Goal: Information Seeking & Learning: Learn about a topic

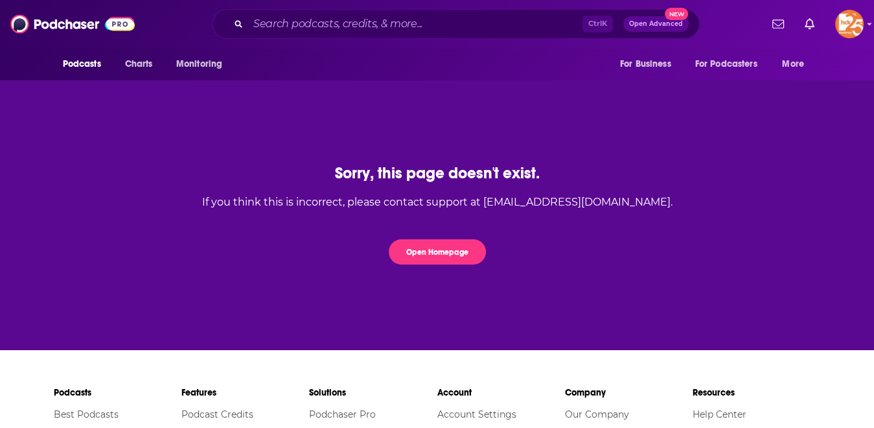
drag, startPoint x: 575, startPoint y: 197, endPoint x: 409, endPoint y: 184, distance: 166.4
click at [575, 196] on div "If you think this is incorrect, please contact support at contact@podchaser.com." at bounding box center [437, 202] width 470 height 12
click at [60, 27] on img at bounding box center [72, 24] width 124 height 25
click at [871, 23] on icon "Show profile menu" at bounding box center [870, 24] width 5 height 3
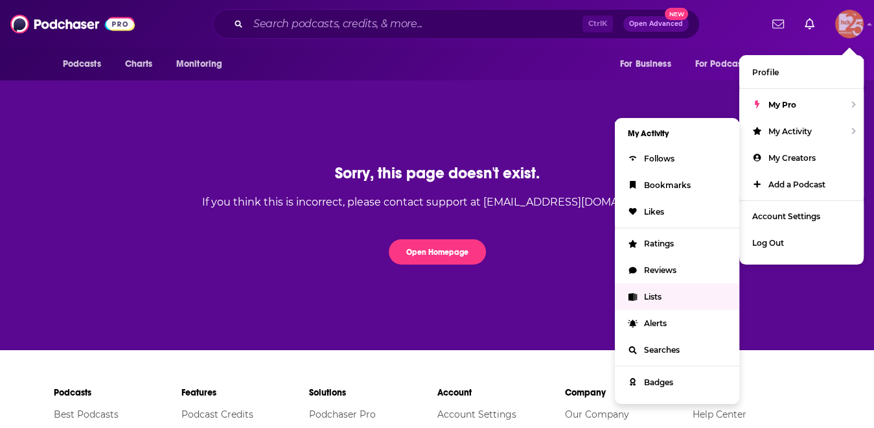
click at [662, 297] on span "Lists" at bounding box center [652, 297] width 17 height 10
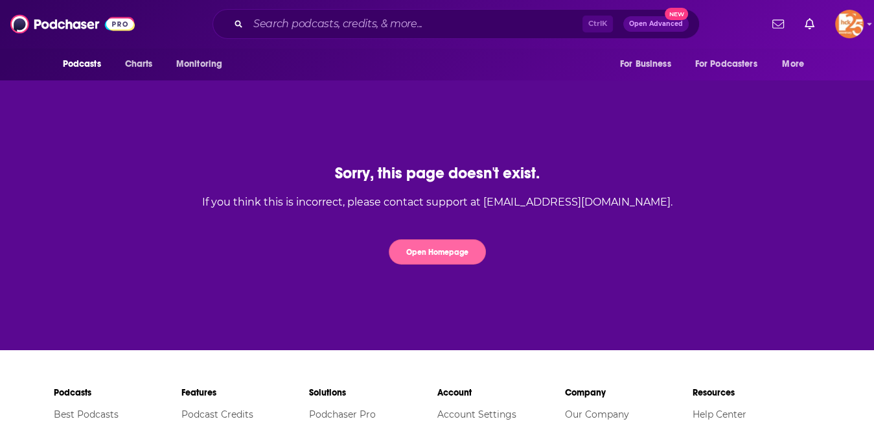
click at [436, 243] on button "Open Homepage" at bounding box center [437, 251] width 97 height 25
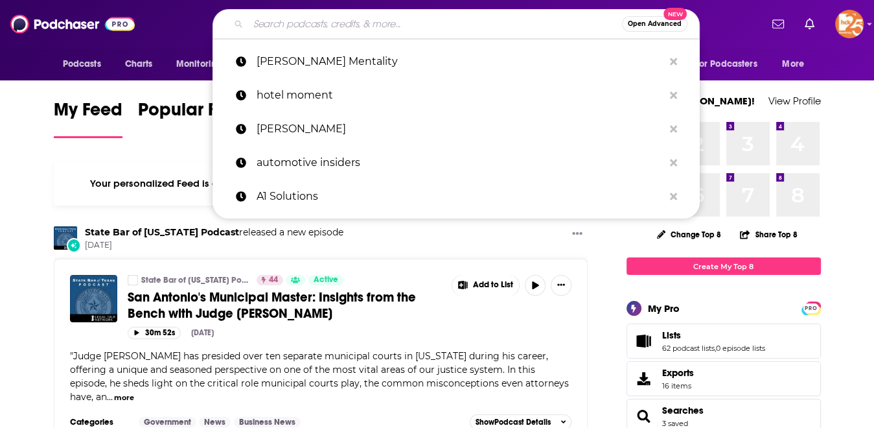
click at [459, 25] on input "Search podcasts, credits, & more..." at bounding box center [435, 24] width 374 height 21
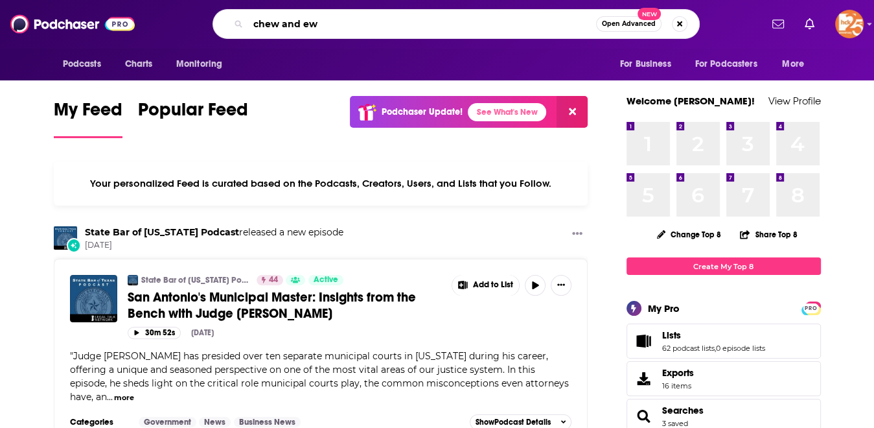
type input "chew and ew"
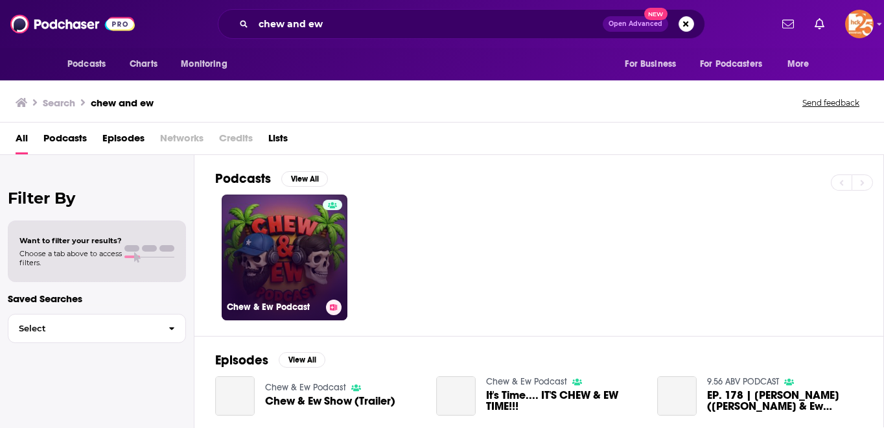
click at [275, 238] on link "Chew & Ew Podcast" at bounding box center [285, 257] width 126 height 126
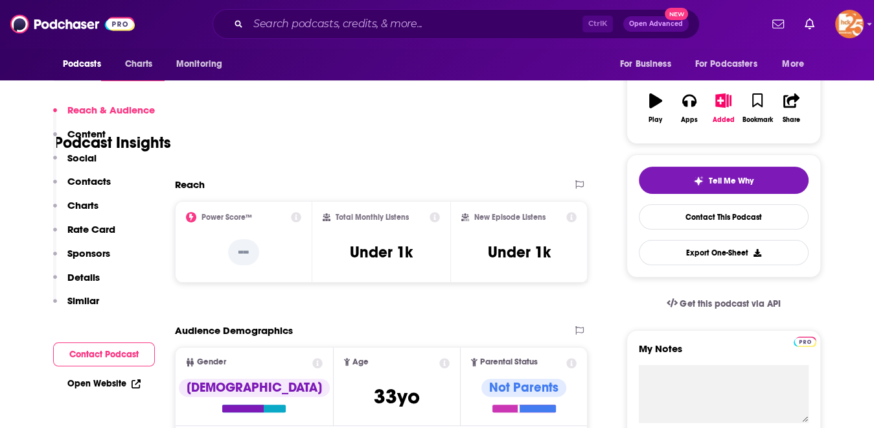
scroll to position [194, 0]
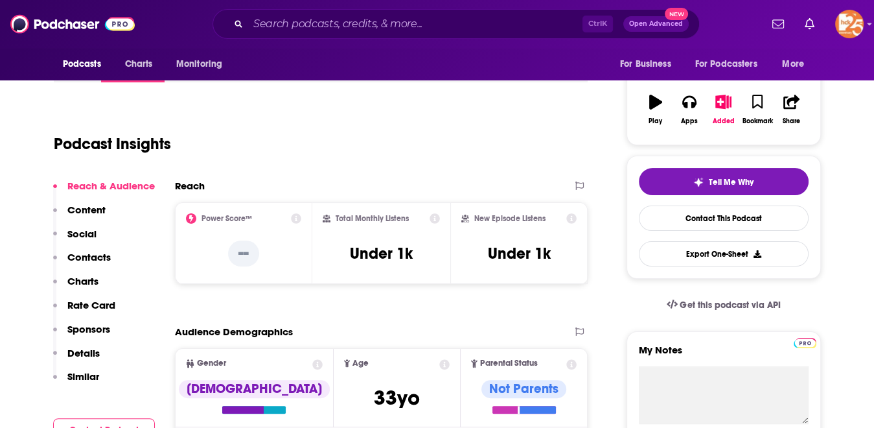
click at [433, 220] on icon at bounding box center [435, 218] width 10 height 10
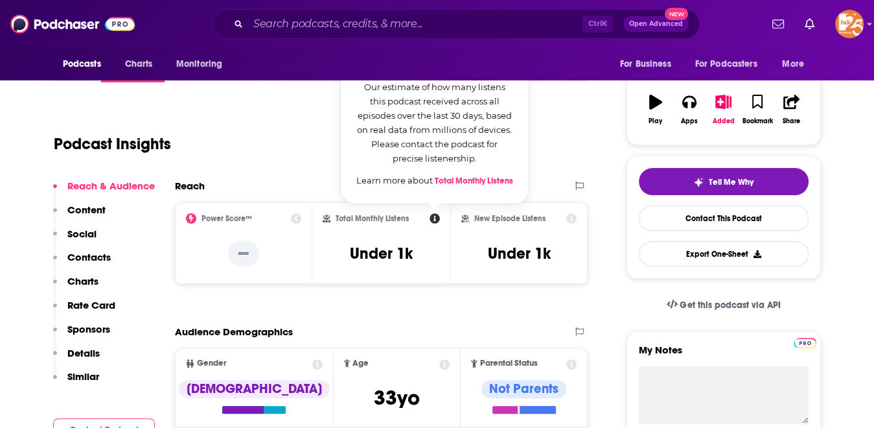
scroll to position [130, 0]
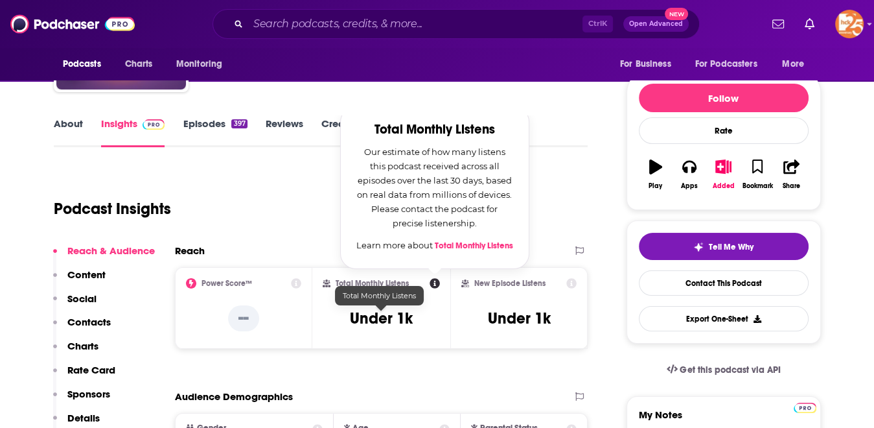
click at [389, 315] on h3 "Under 1k" at bounding box center [381, 317] width 63 height 19
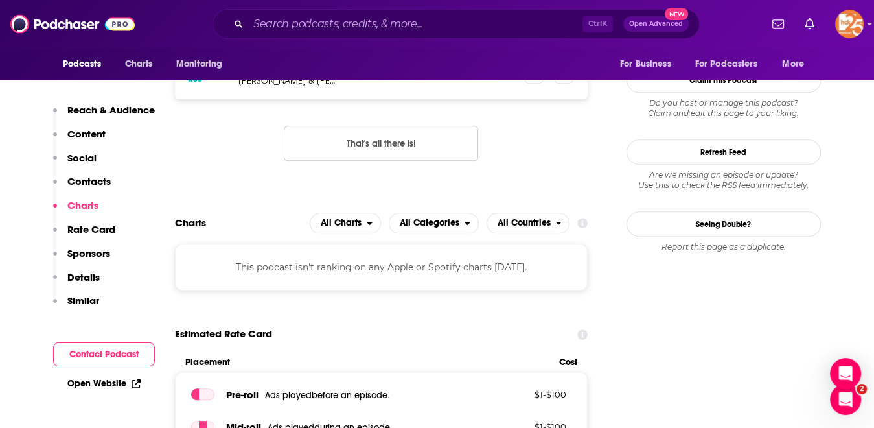
scroll to position [0, 0]
click at [731, 5] on div "Podcasts Charts Monitoring Ctrl K Open Advanced New For Business For Podcasters…" at bounding box center [437, 24] width 874 height 48
